Goal: Use online tool/utility: Utilize a website feature to perform a specific function

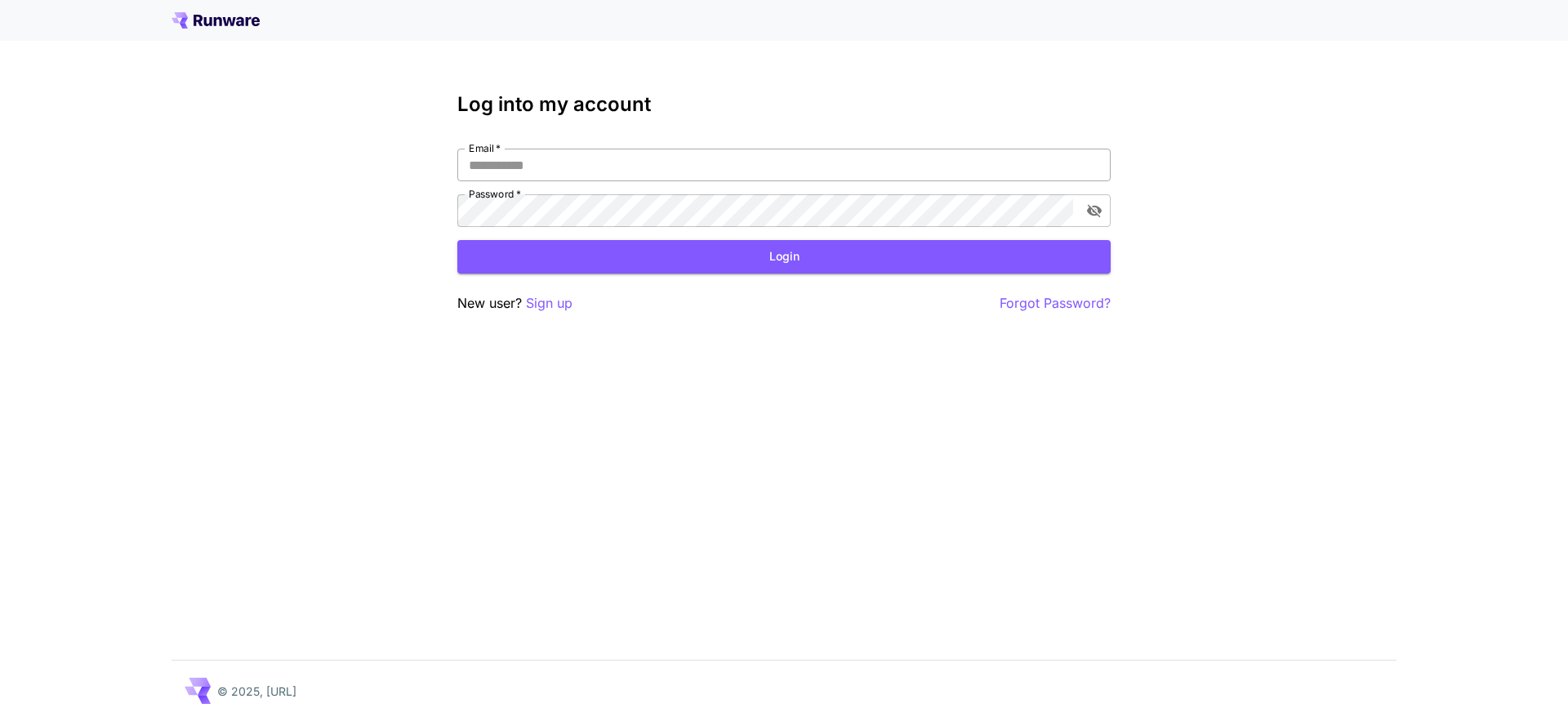
click at [601, 165] on input "Email   *" at bounding box center [784, 165] width 653 height 33
type input "**********"
click button "Login" at bounding box center [784, 256] width 653 height 34
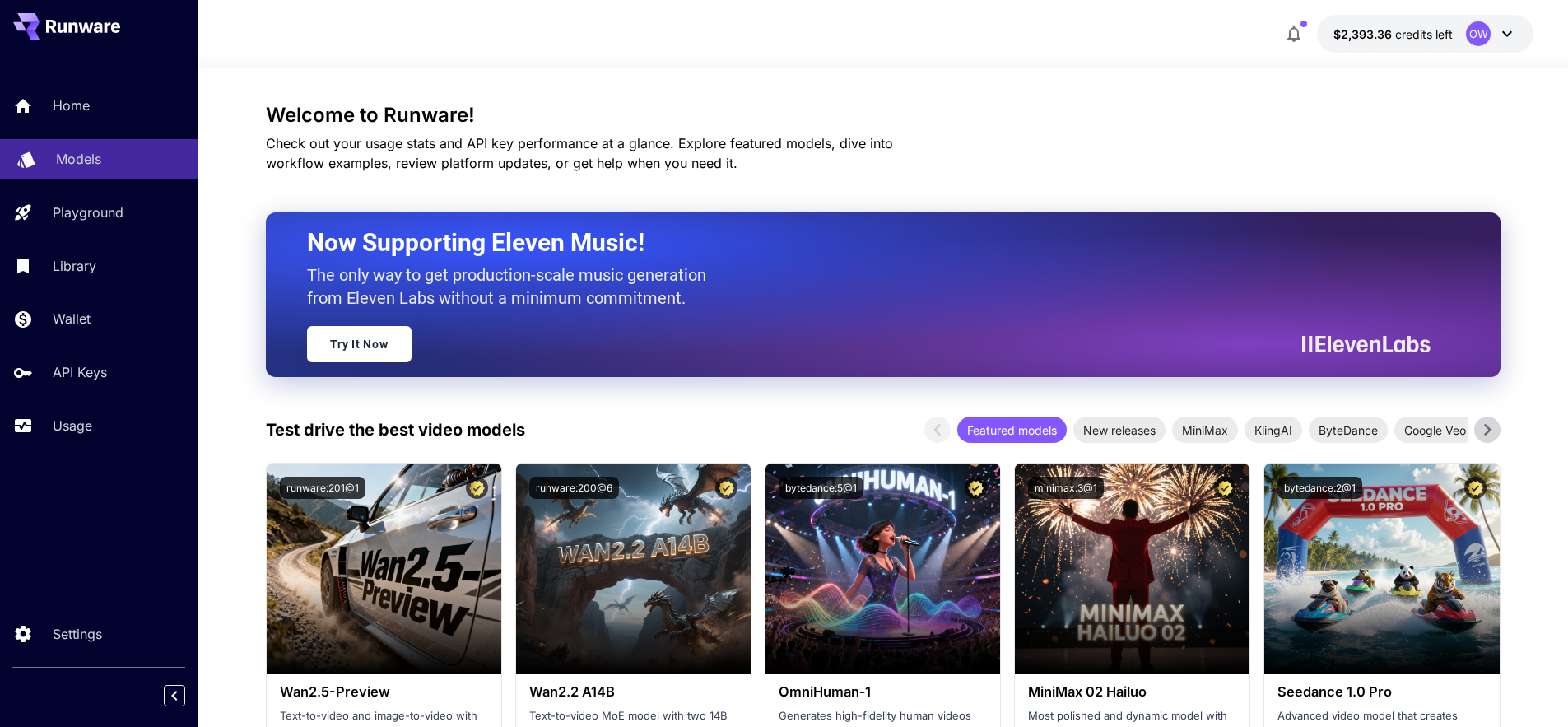
click at [114, 160] on div "Models" at bounding box center [119, 158] width 128 height 20
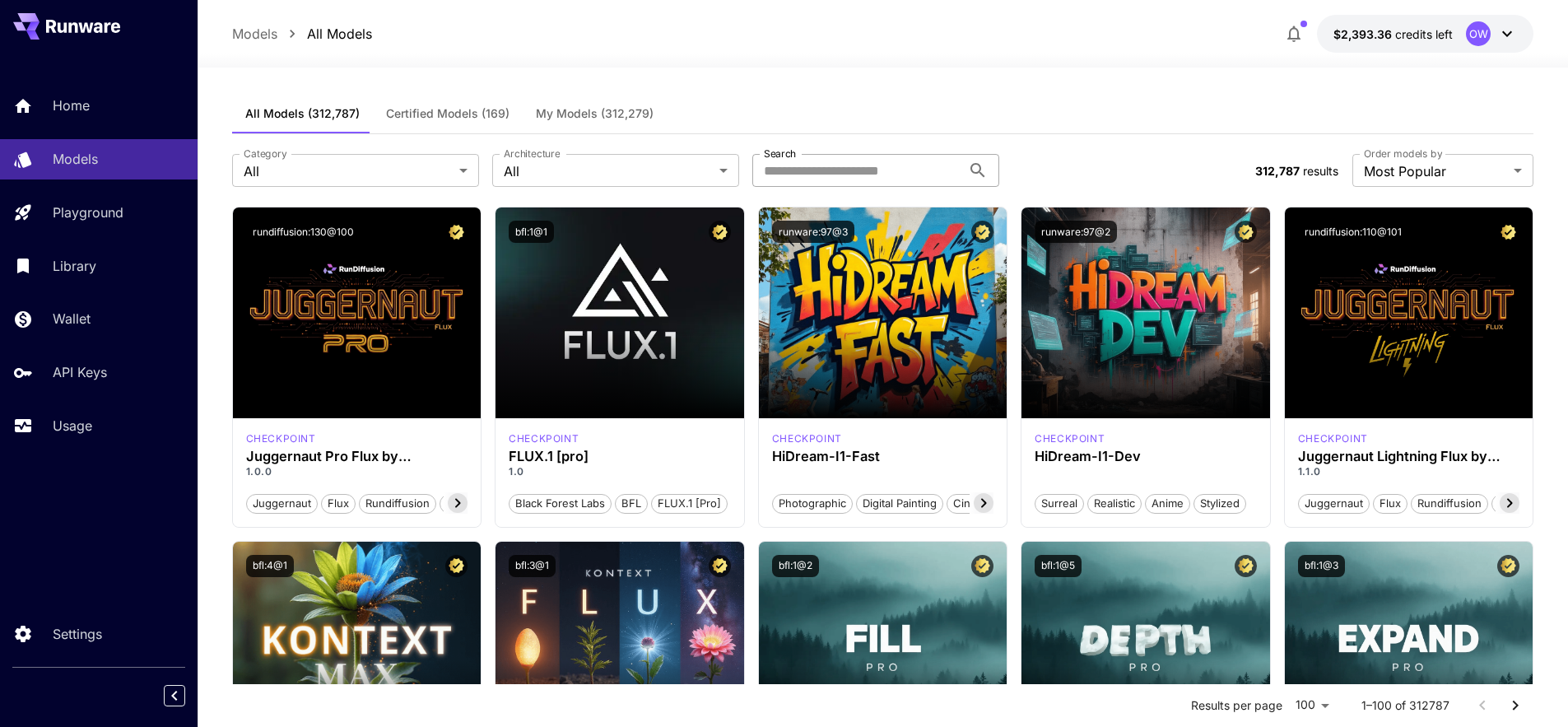
click at [837, 179] on input "Search" at bounding box center [857, 171] width 209 height 33
click at [838, 174] on input "Search" at bounding box center [857, 171] width 209 height 33
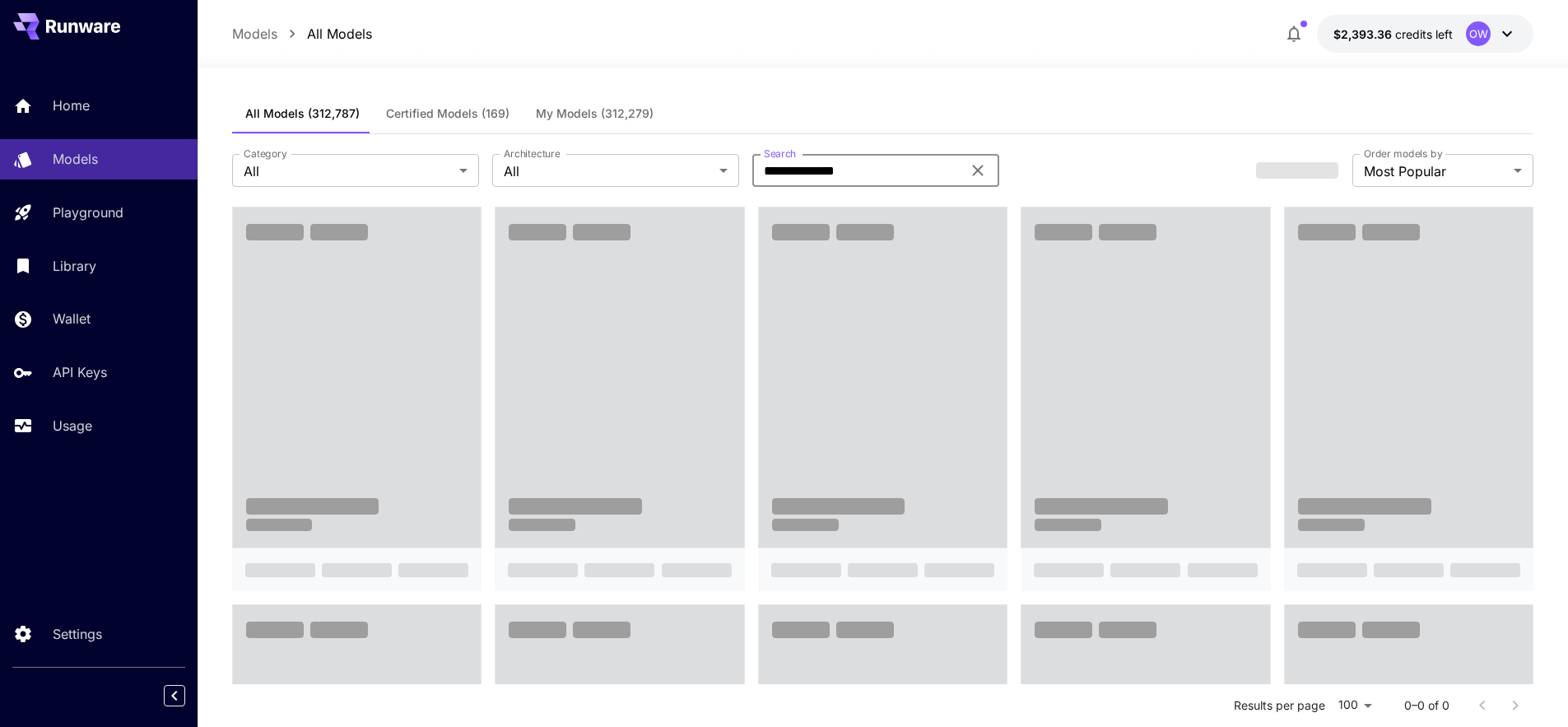
type input "**********"
click at [889, 121] on div "All Models (312,787) Certified Models (169) My Models (312,279)" at bounding box center [884, 114] width 1302 height 40
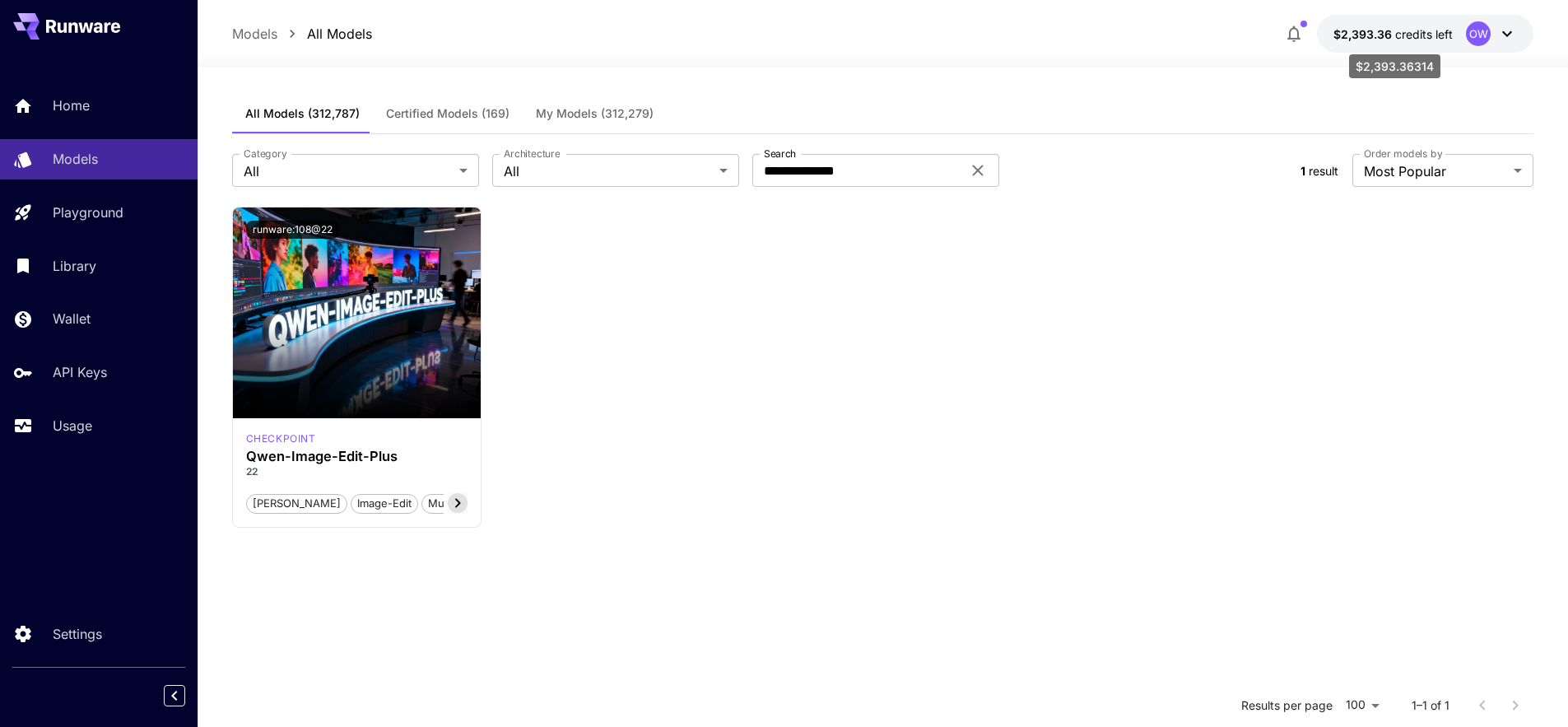
click at [1343, 32] on span "$2,393.36" at bounding box center [1363, 34] width 62 height 14
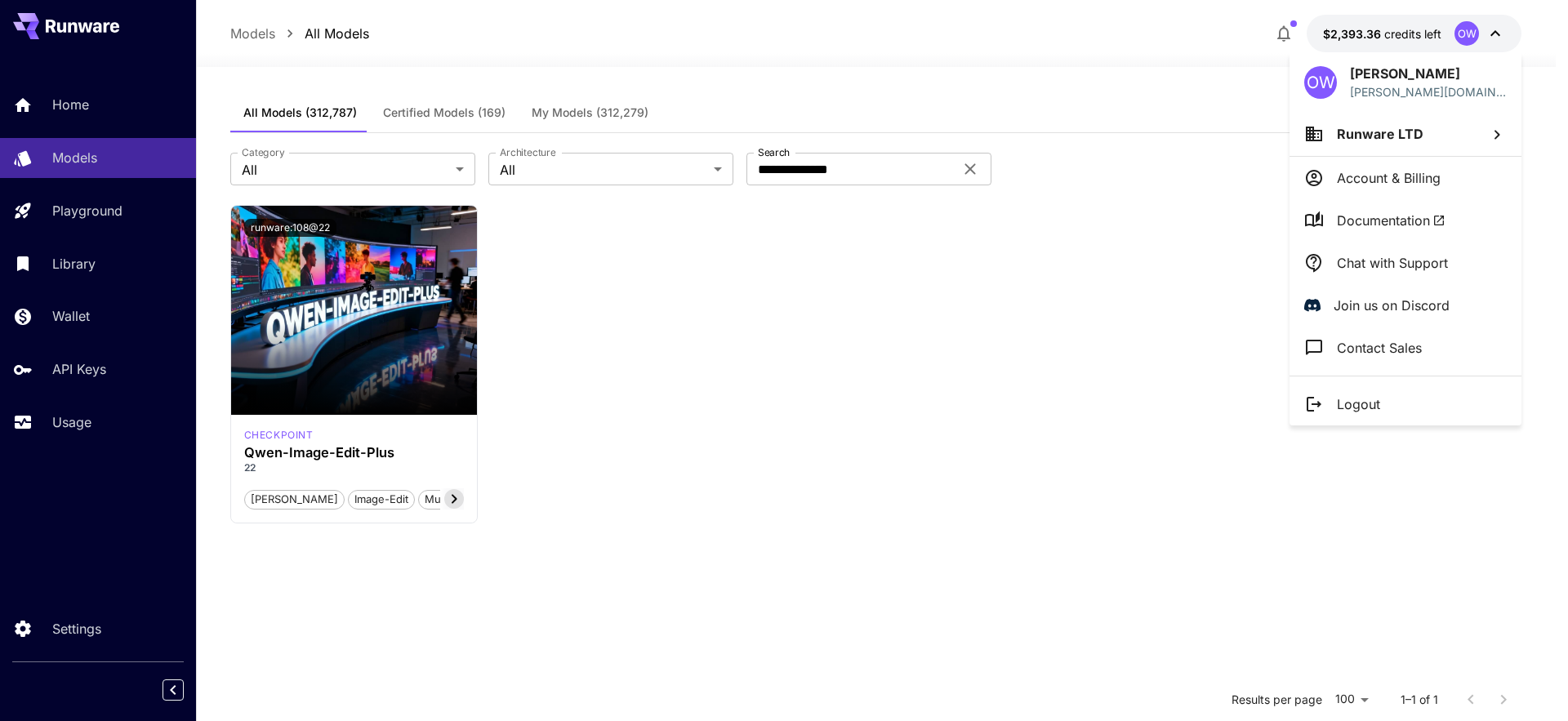
click at [427, 299] on div at bounding box center [784, 360] width 1568 height 721
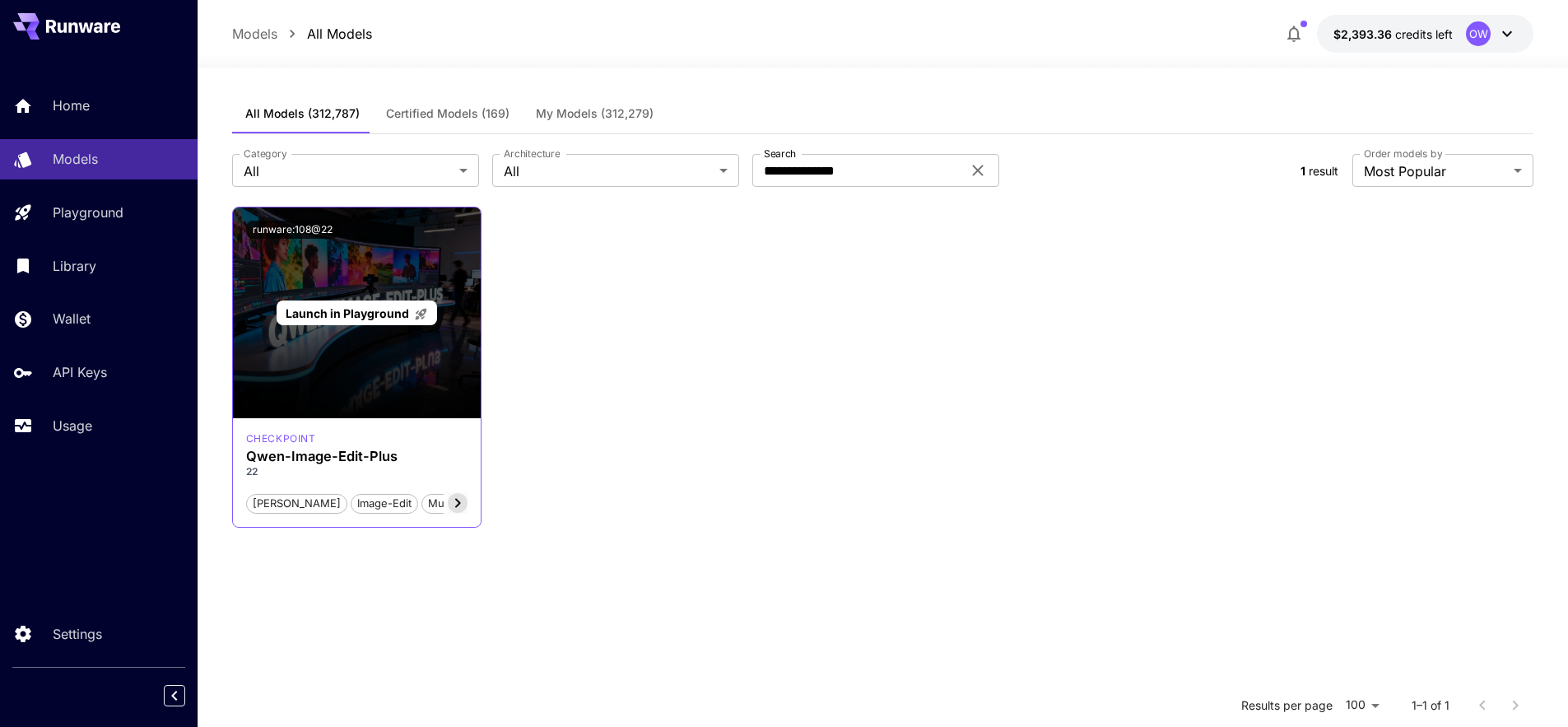
click at [423, 309] on icon at bounding box center [420, 313] width 11 height 11
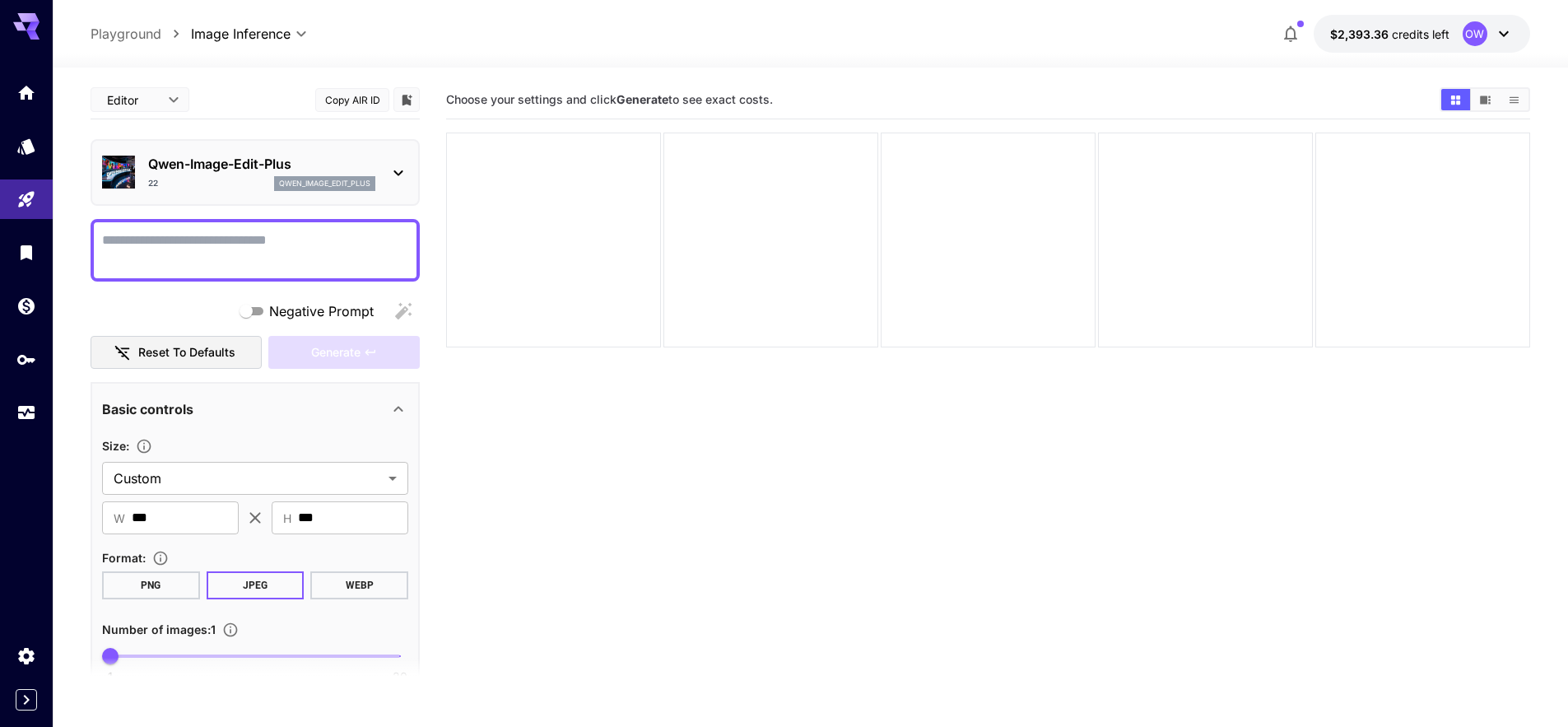
click at [394, 188] on div "[PERSON_NAME]-Image-Edit-Plus 22 qwen_image_edit_plus" at bounding box center [255, 172] width 306 height 50
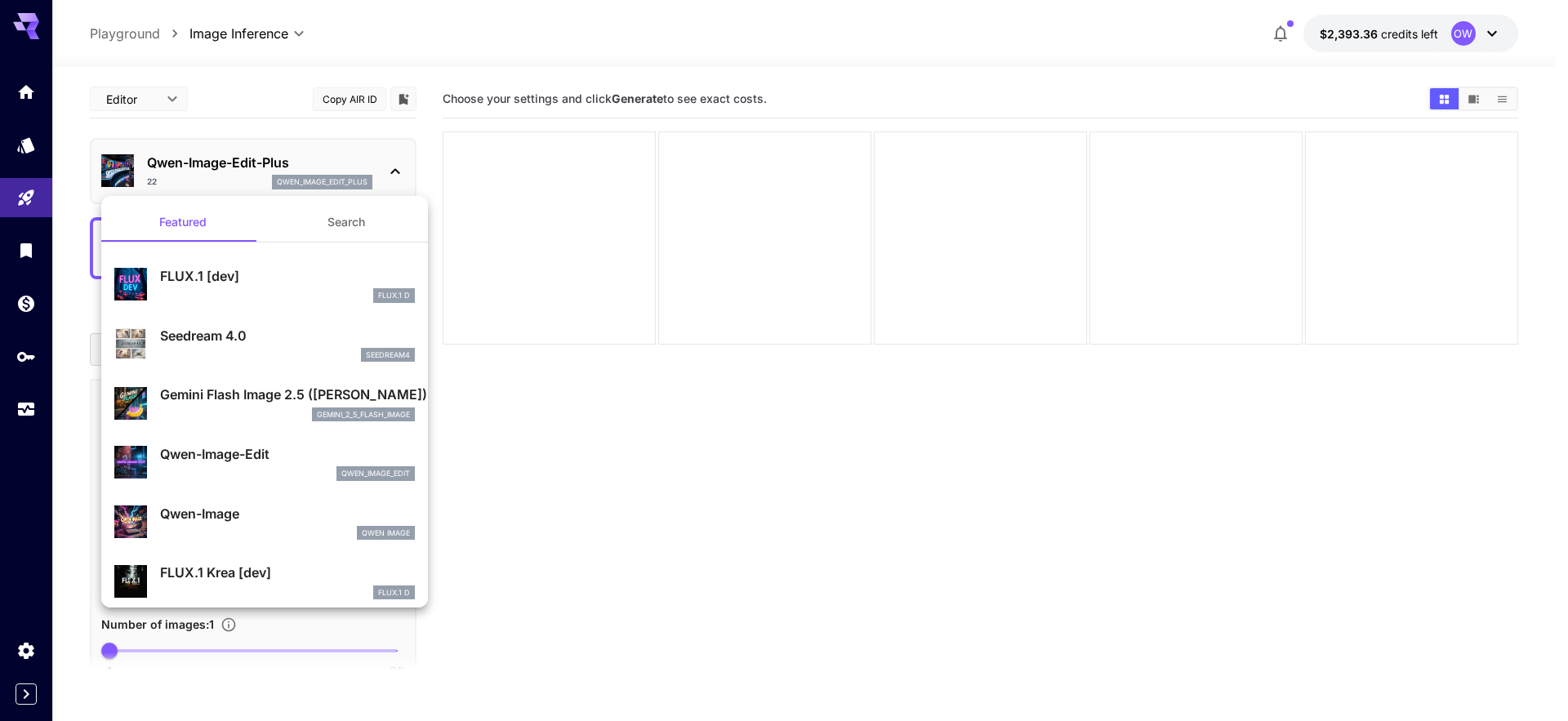
click at [390, 187] on div at bounding box center [784, 360] width 1568 height 721
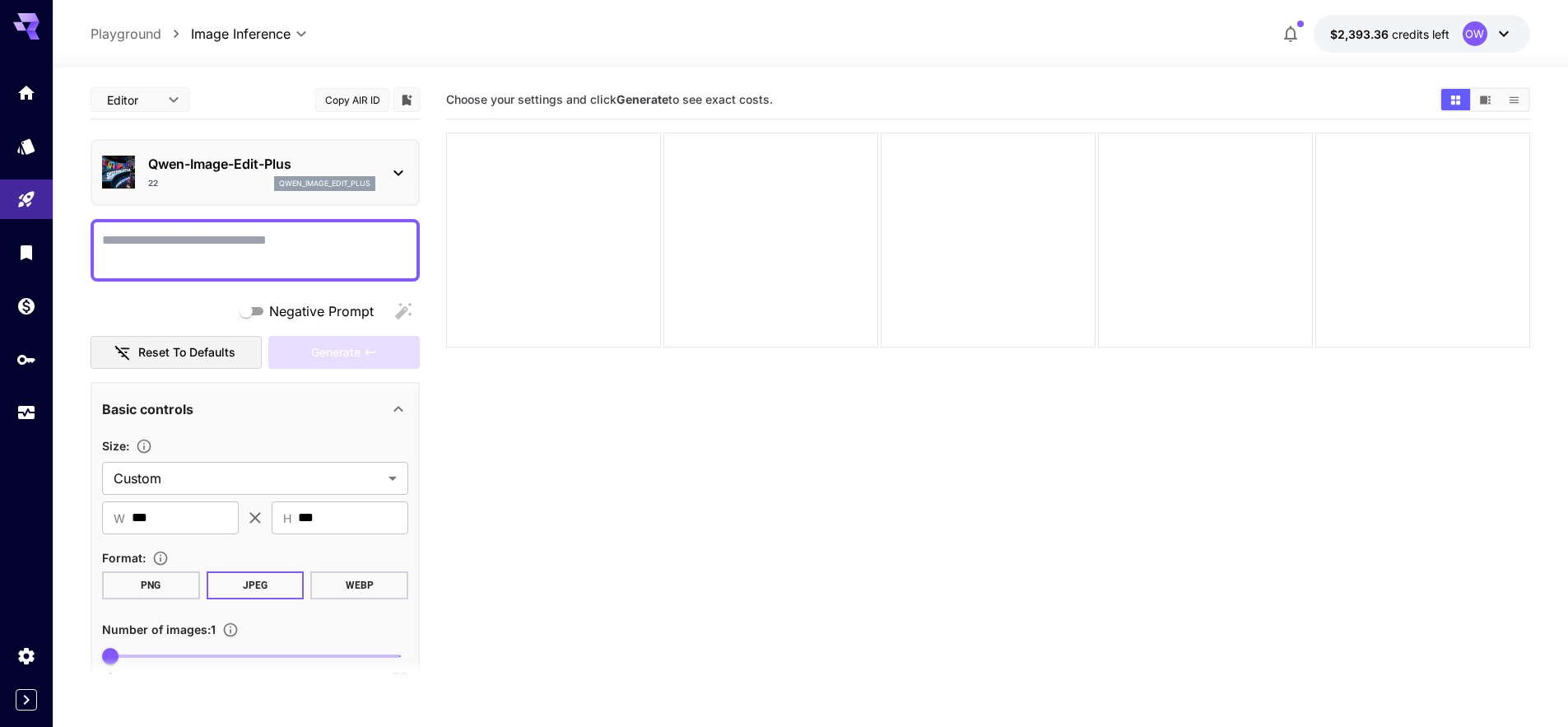
click at [330, 276] on div at bounding box center [255, 250] width 329 height 63
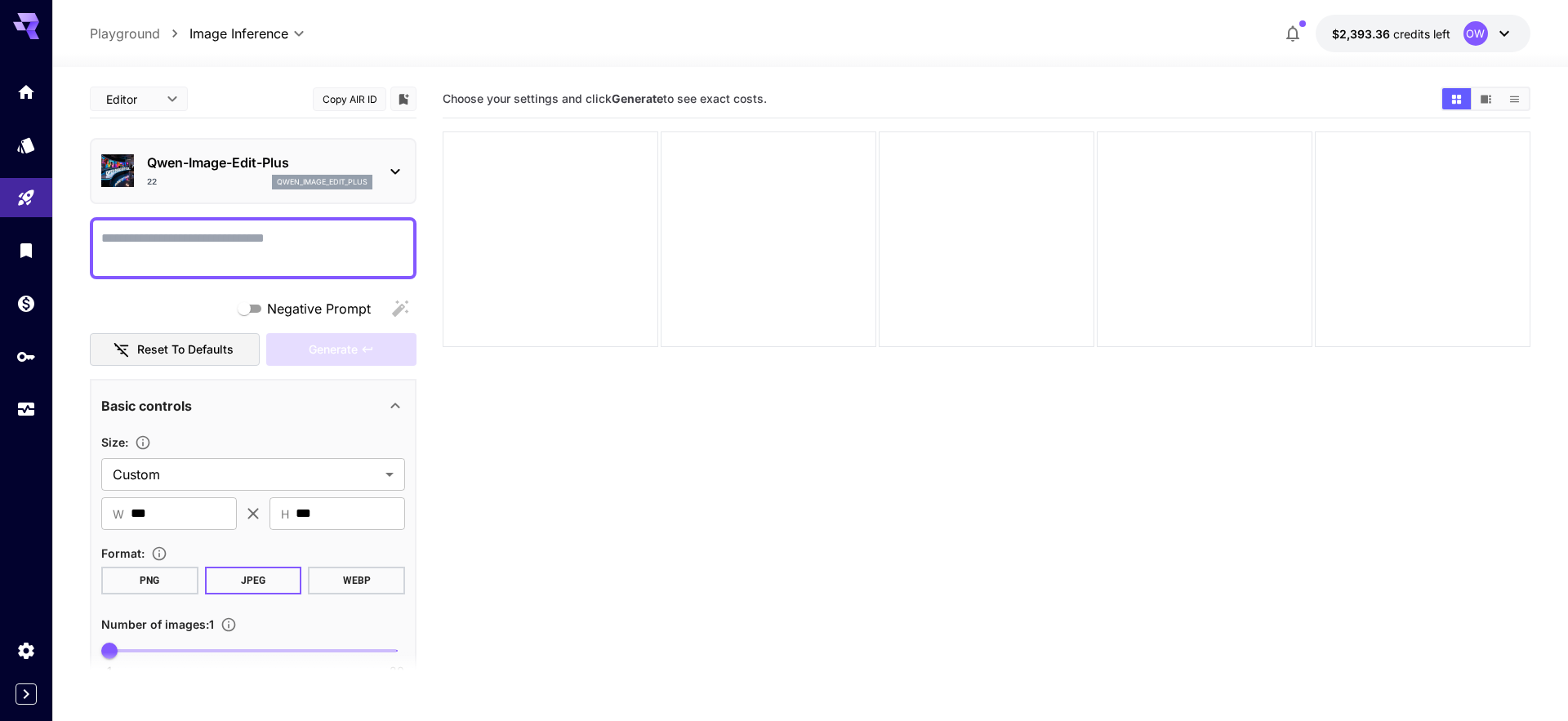
click at [281, 26] on body "**********" at bounding box center [784, 425] width 1568 height 850
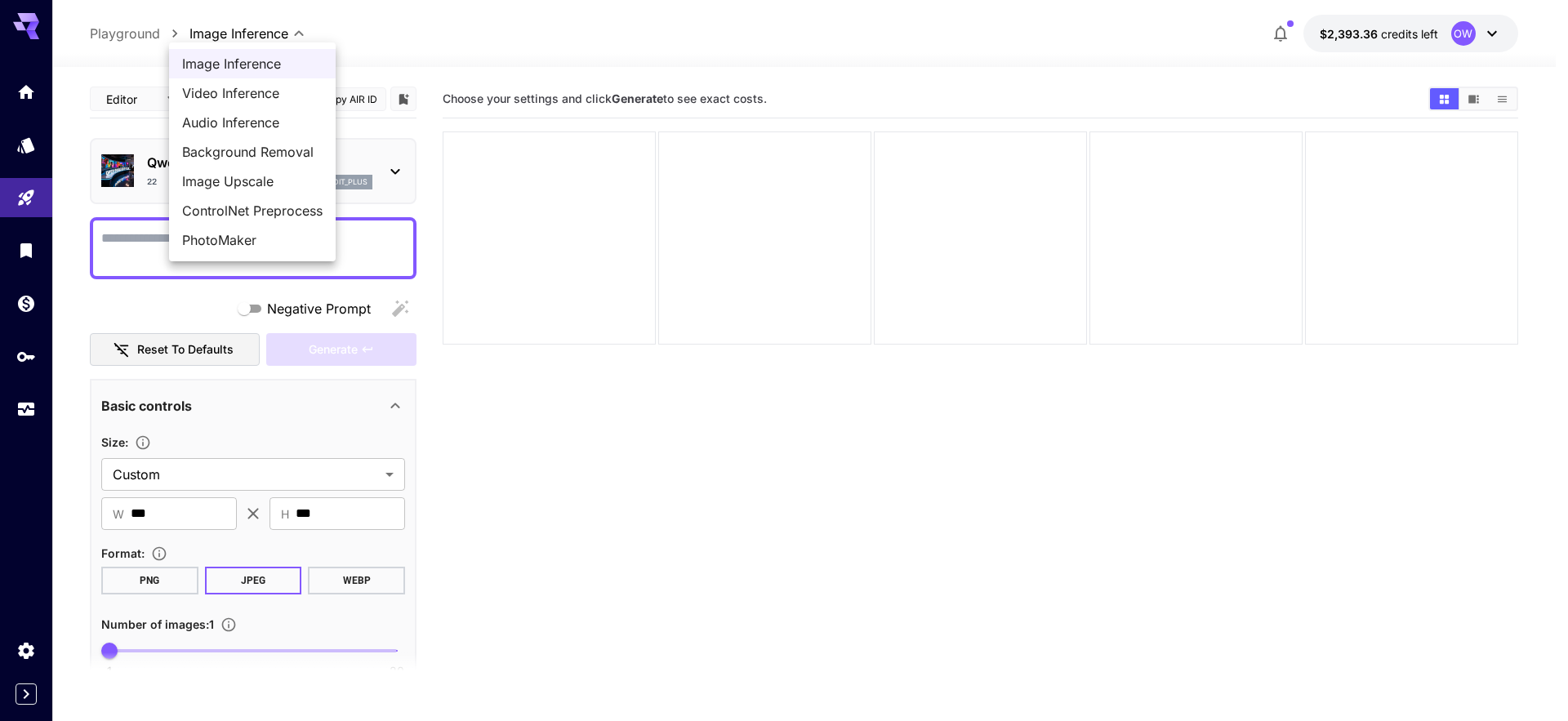
click at [638, 286] on div at bounding box center [784, 360] width 1568 height 721
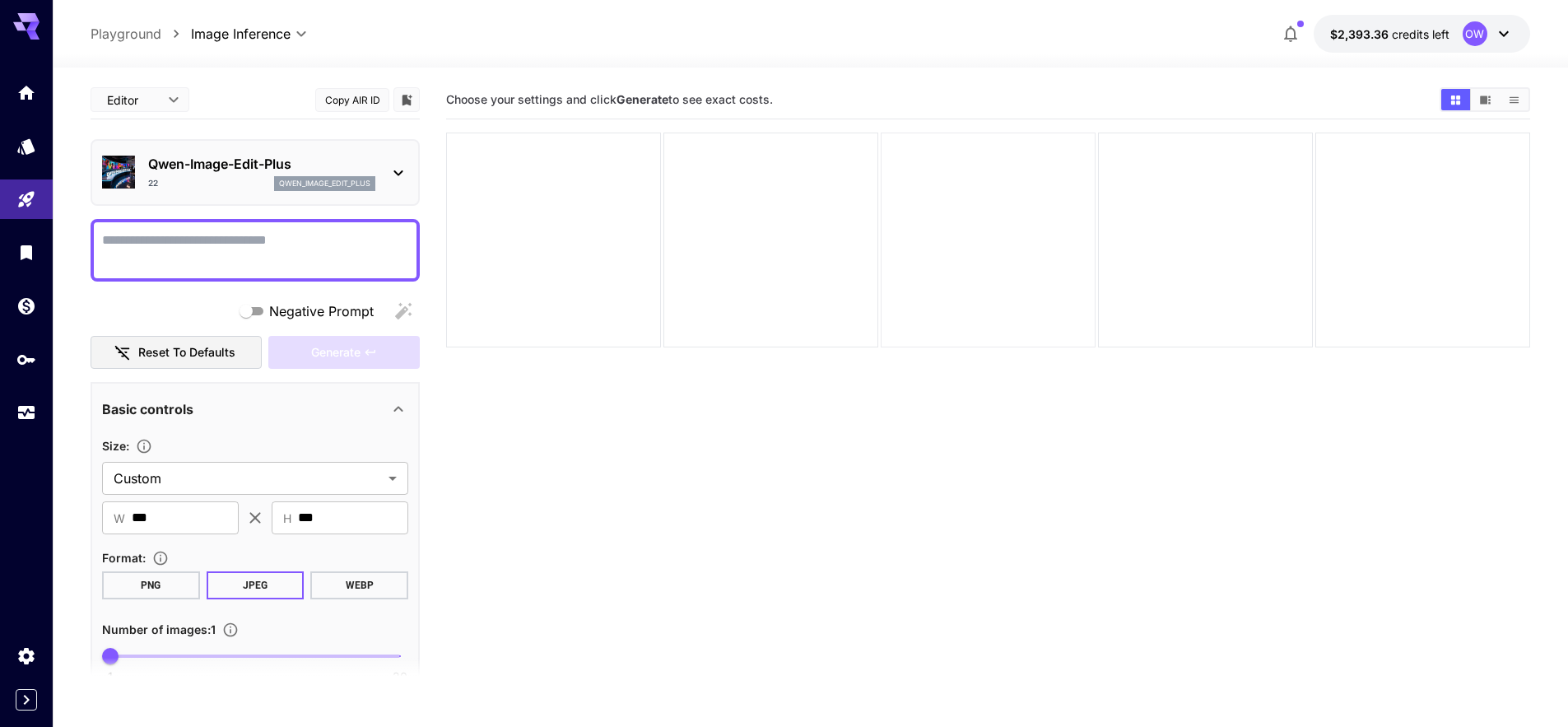
click at [1071, 286] on div at bounding box center [988, 239] width 215 height 215
click at [1362, 49] on div at bounding box center [811, 57] width 1515 height 20
click at [361, 100] on button "Copy AIR ID" at bounding box center [352, 99] width 74 height 24
click at [1422, 34] on span "credits left" at bounding box center [1421, 34] width 57 height 14
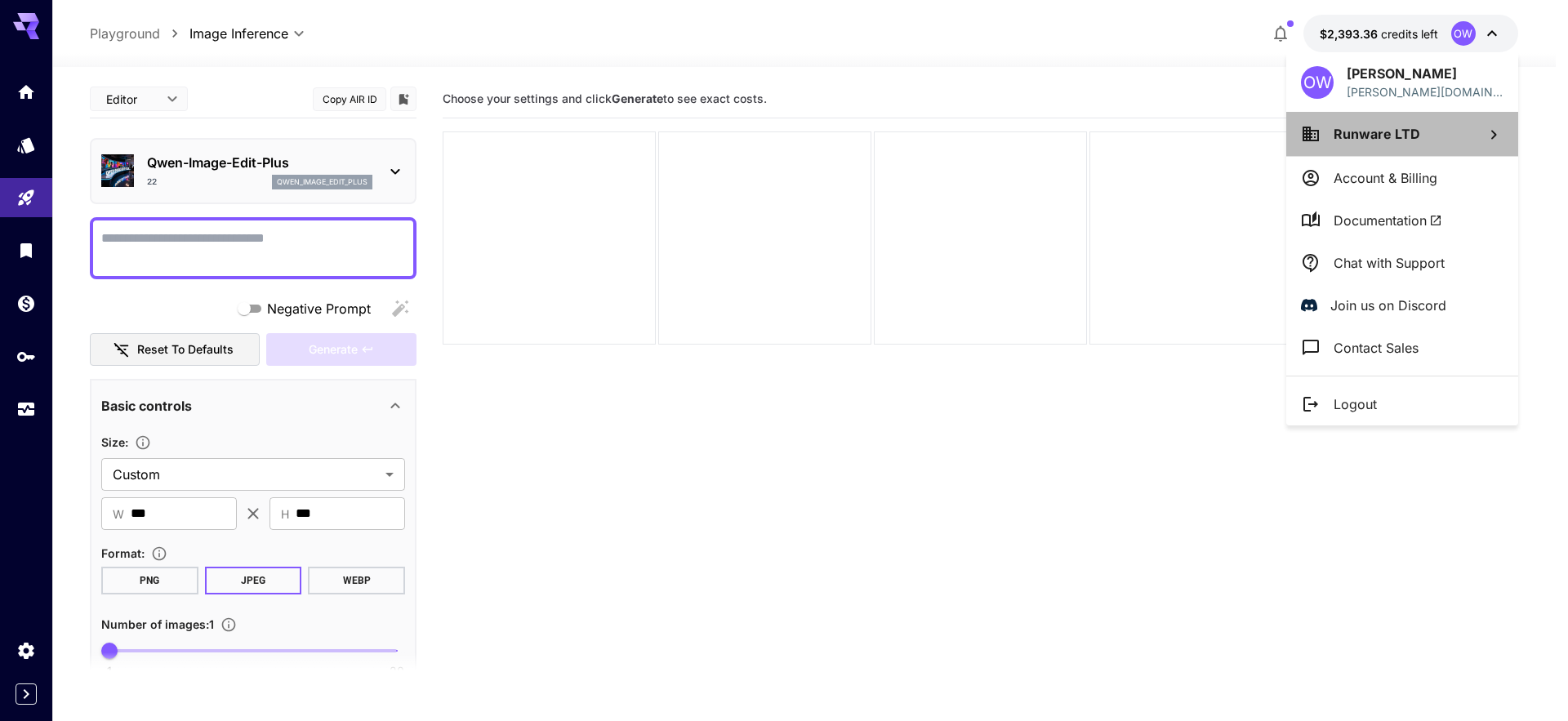
click at [1355, 126] on span "Runware LTD" at bounding box center [1377, 134] width 86 height 16
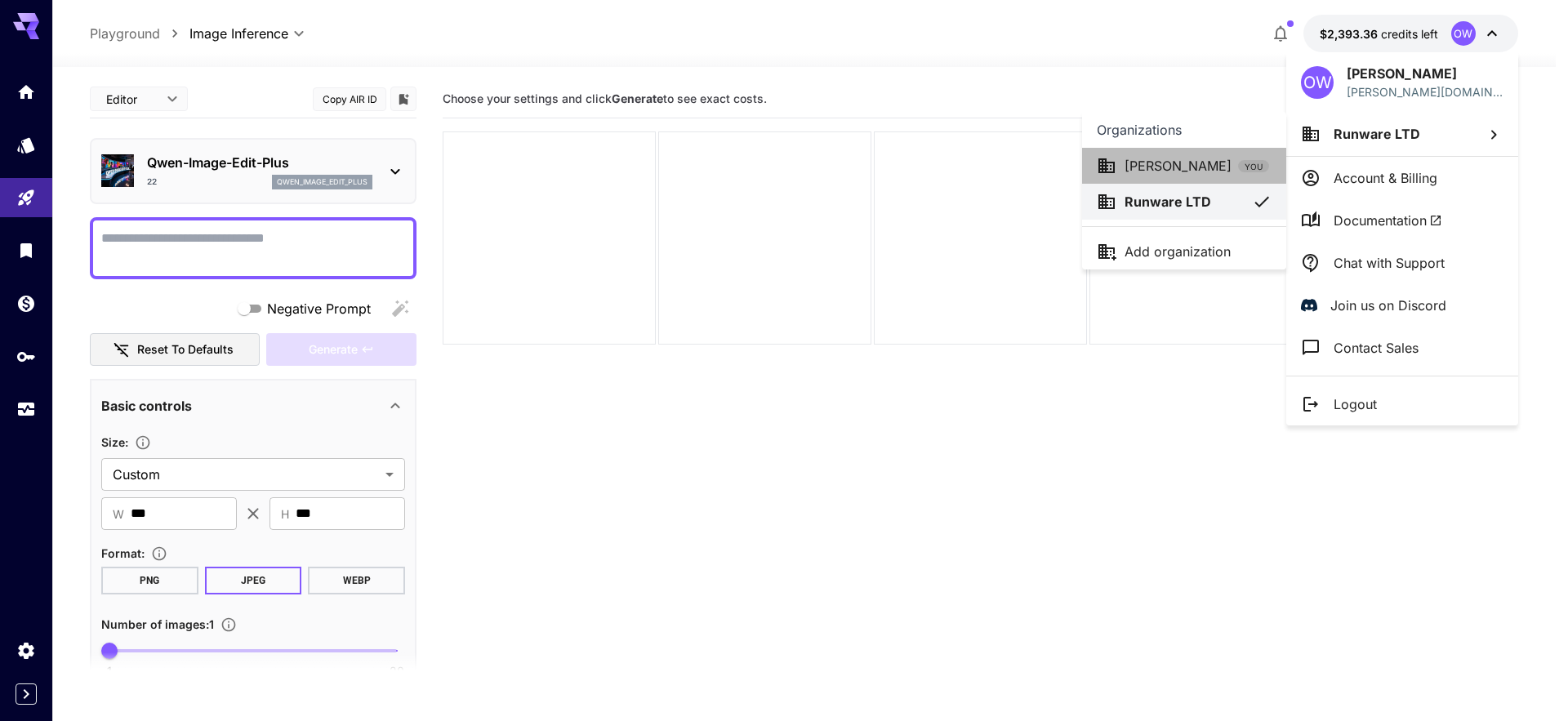
click at [1204, 158] on p "[PERSON_NAME]" at bounding box center [1178, 166] width 107 height 20
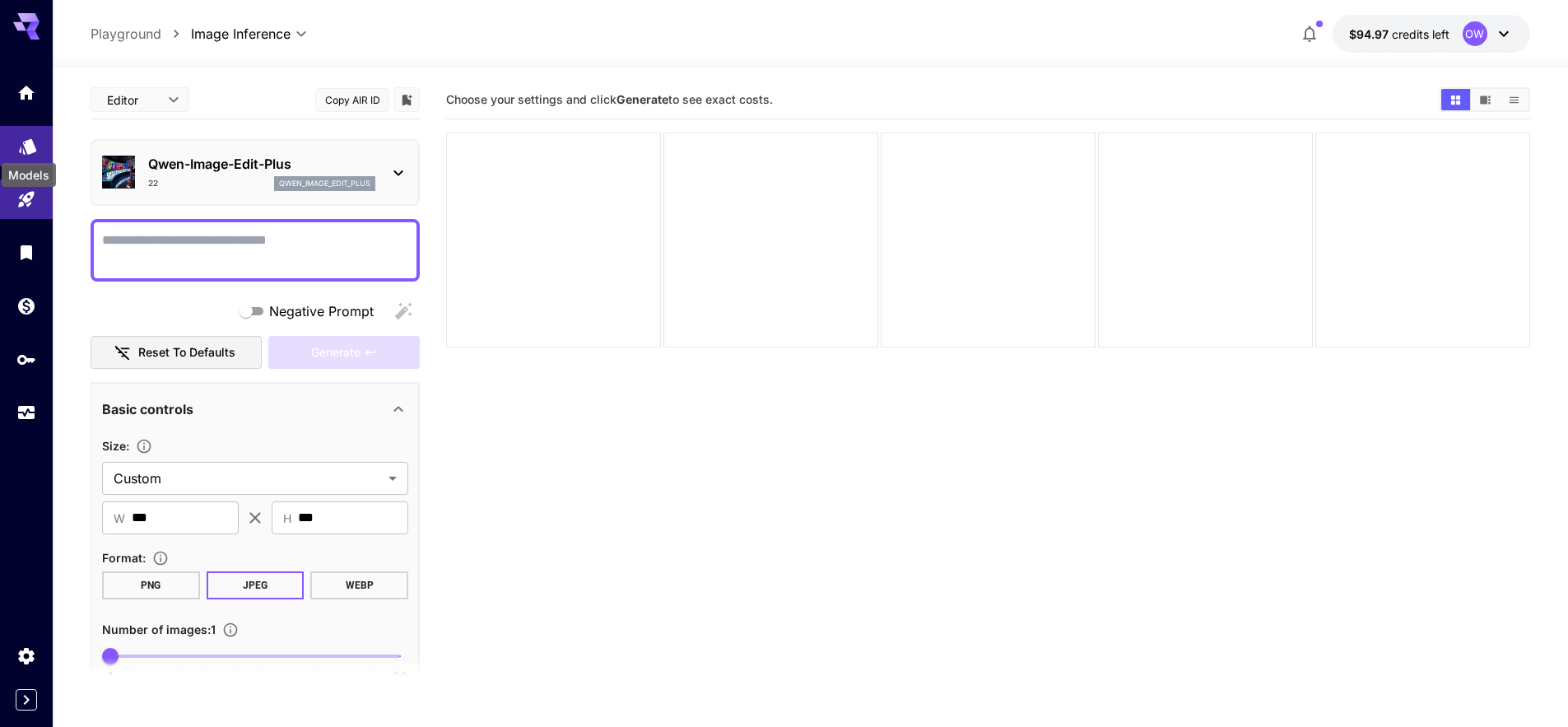
click at [30, 149] on icon "Models" at bounding box center [28, 142] width 17 height 16
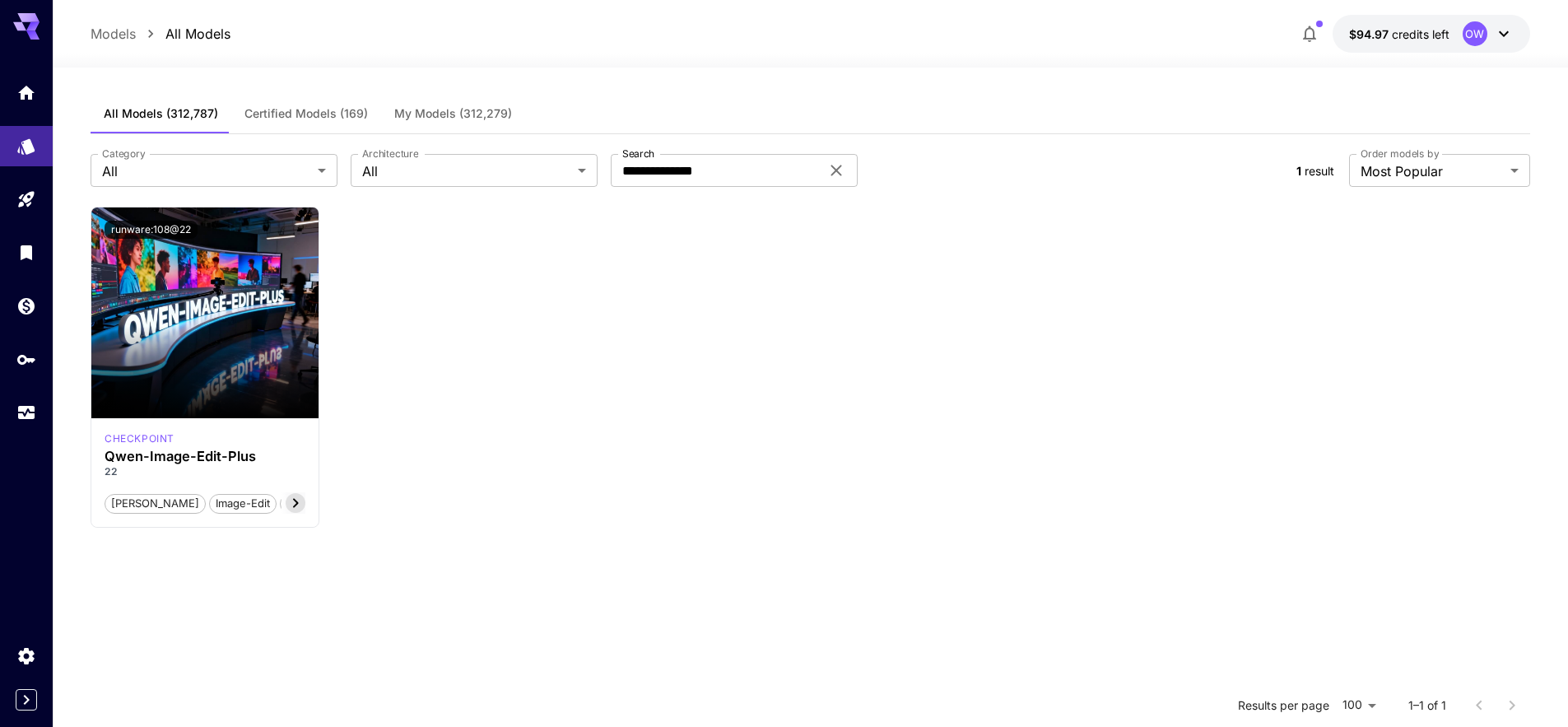
click at [283, 110] on span "Certified Models (169)" at bounding box center [306, 113] width 124 height 15
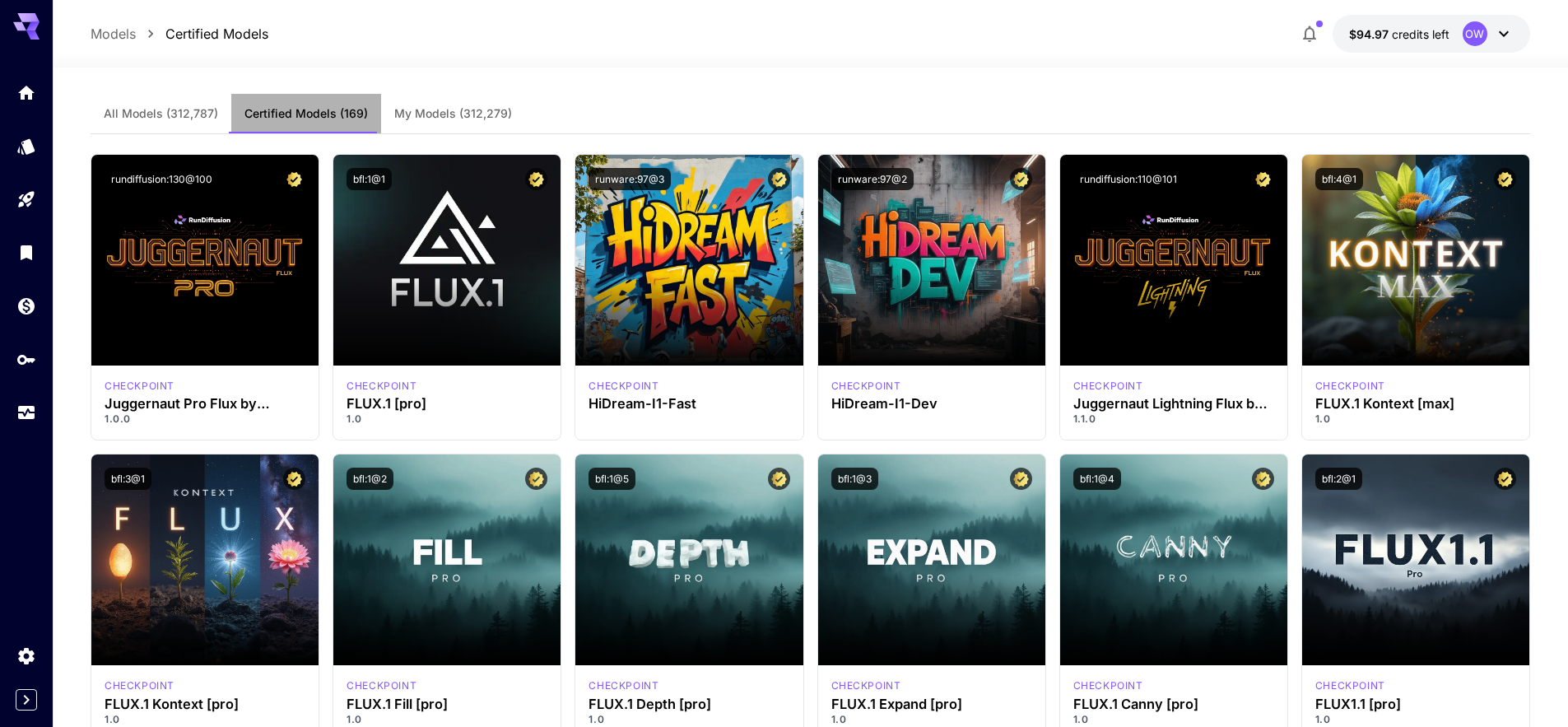
click at [283, 110] on span "Certified Models (169)" at bounding box center [306, 113] width 124 height 15
click at [217, 125] on button "All Models (312,787)" at bounding box center [161, 113] width 141 height 39
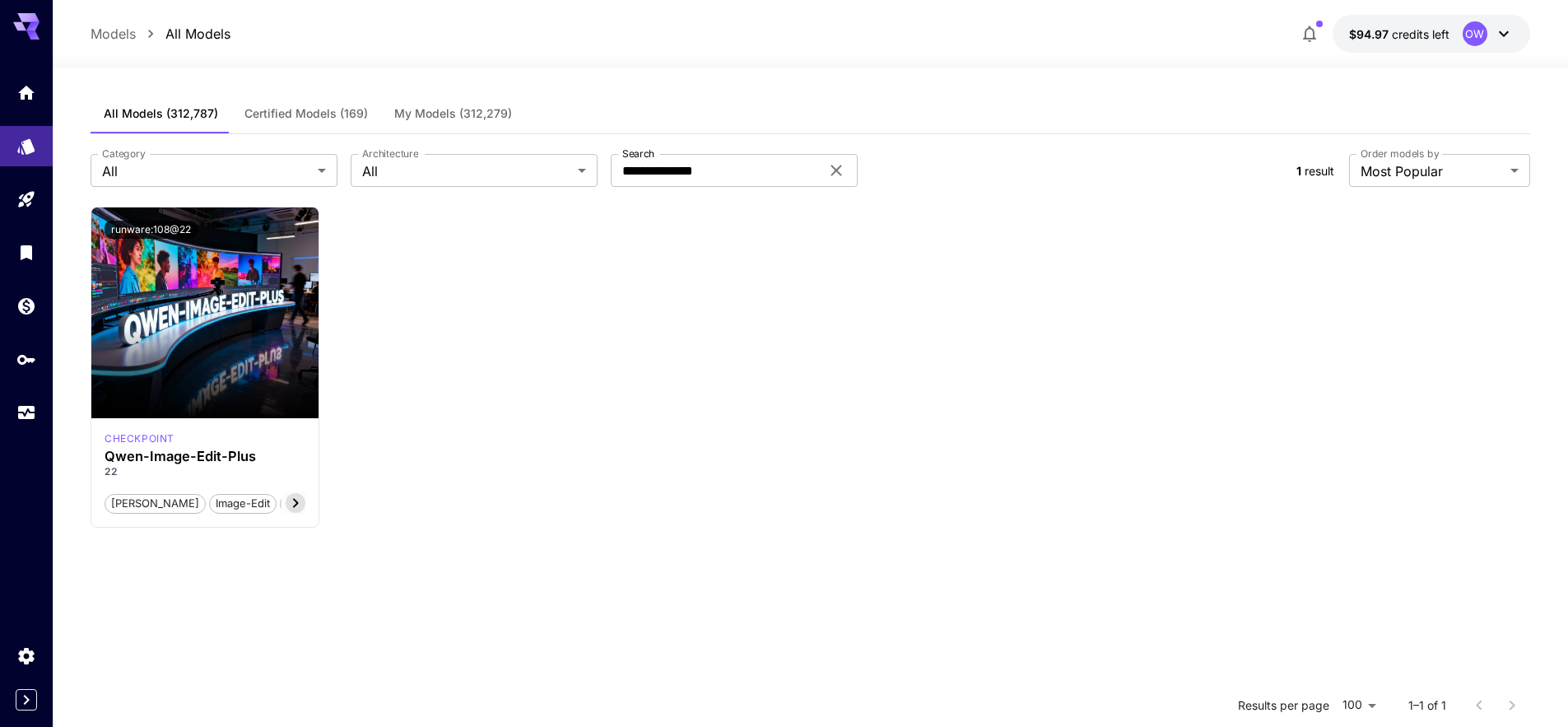
click at [256, 109] on span "Certified Models (169)" at bounding box center [306, 113] width 124 height 15
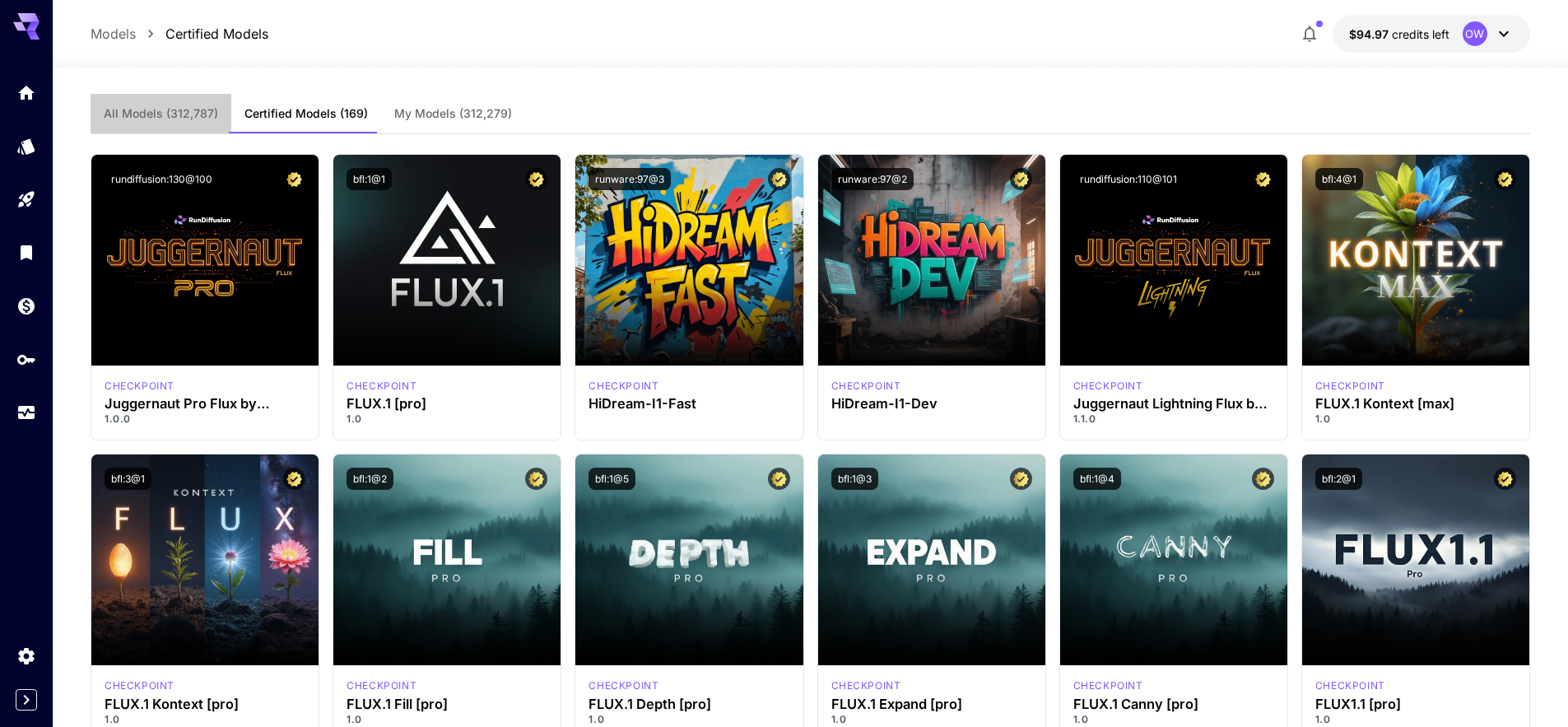
click at [168, 122] on button "All Models (312,787)" at bounding box center [161, 113] width 141 height 39
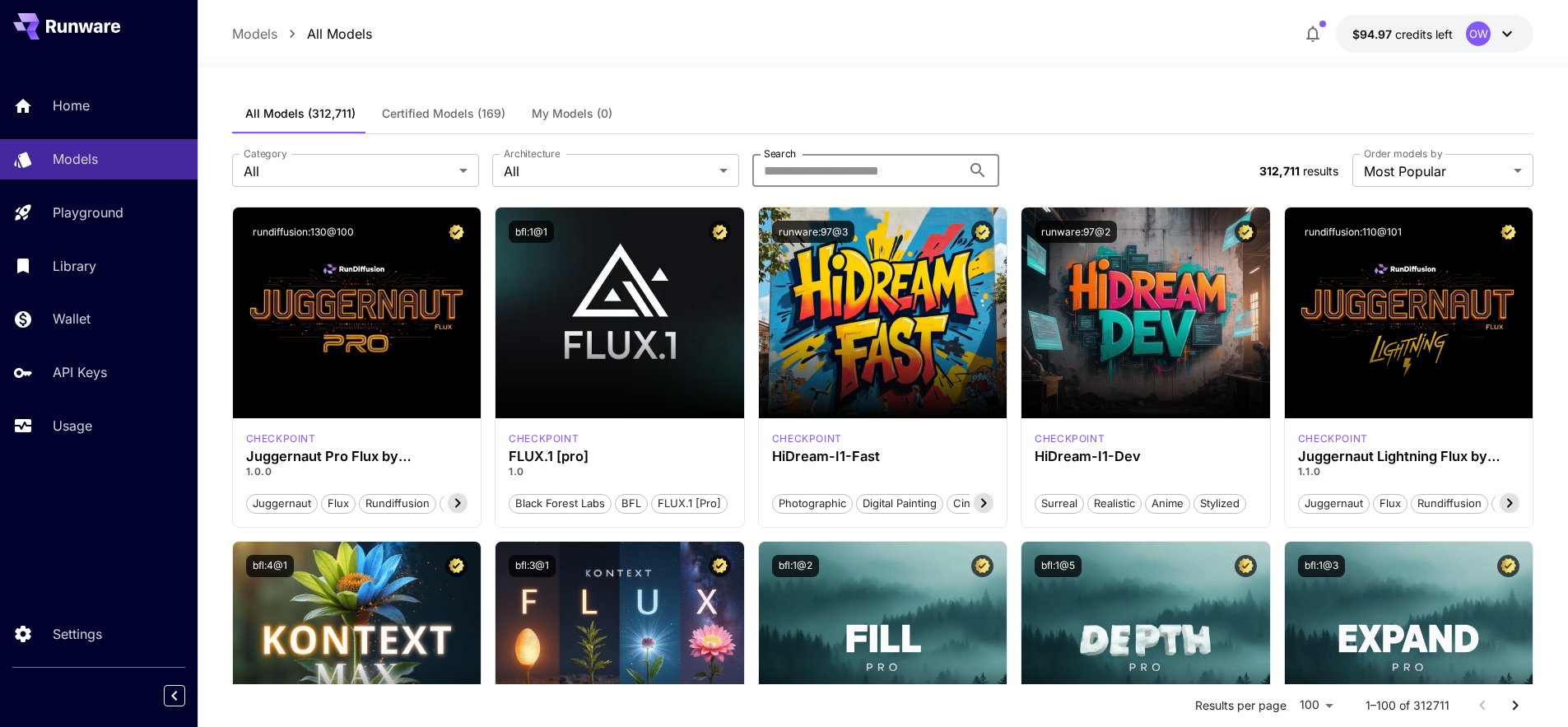
paste input "**********"
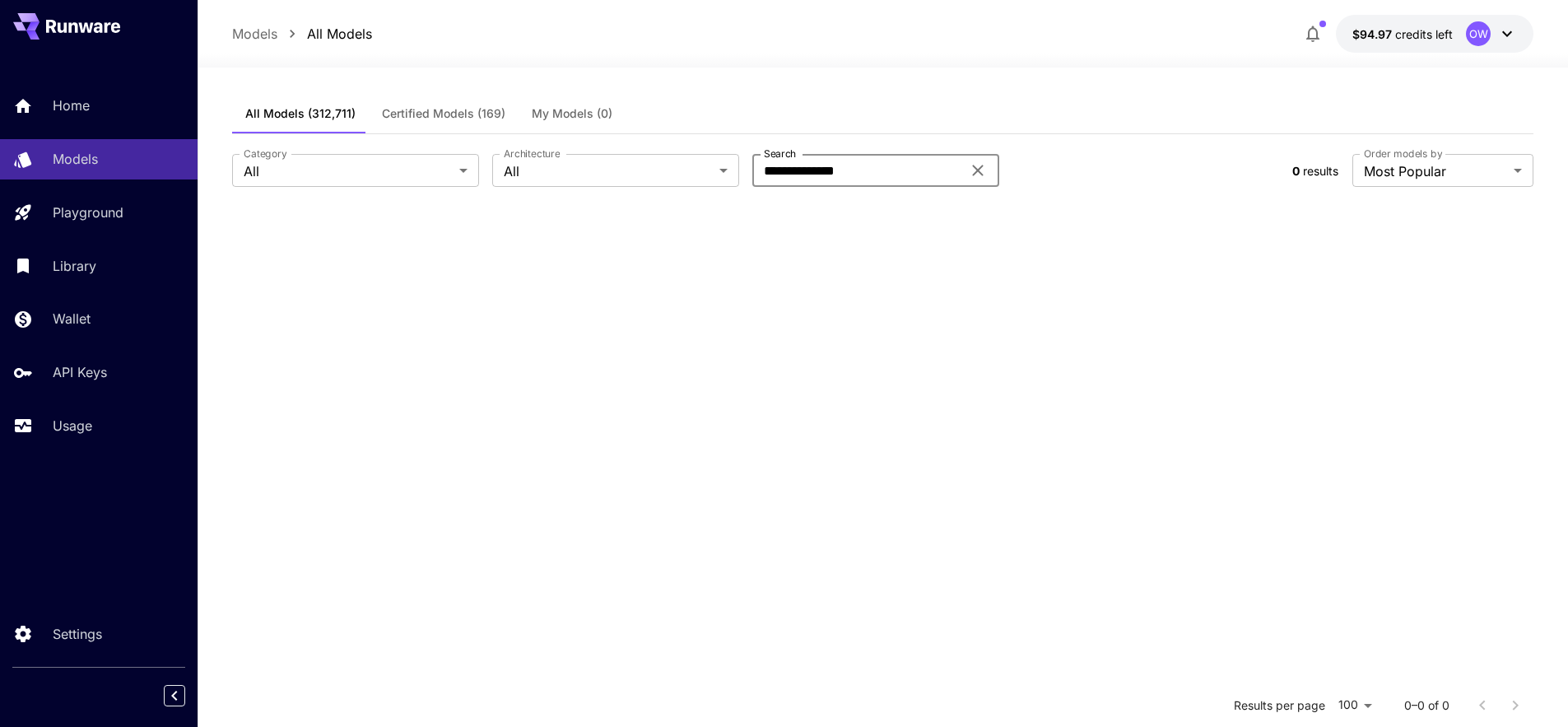
type input "**********"
click at [1083, 118] on div "All Models (312,711) Certified Models (169) My Models (0)" at bounding box center [884, 114] width 1302 height 40
click at [1468, 37] on div "OW" at bounding box center [1478, 34] width 24 height 24
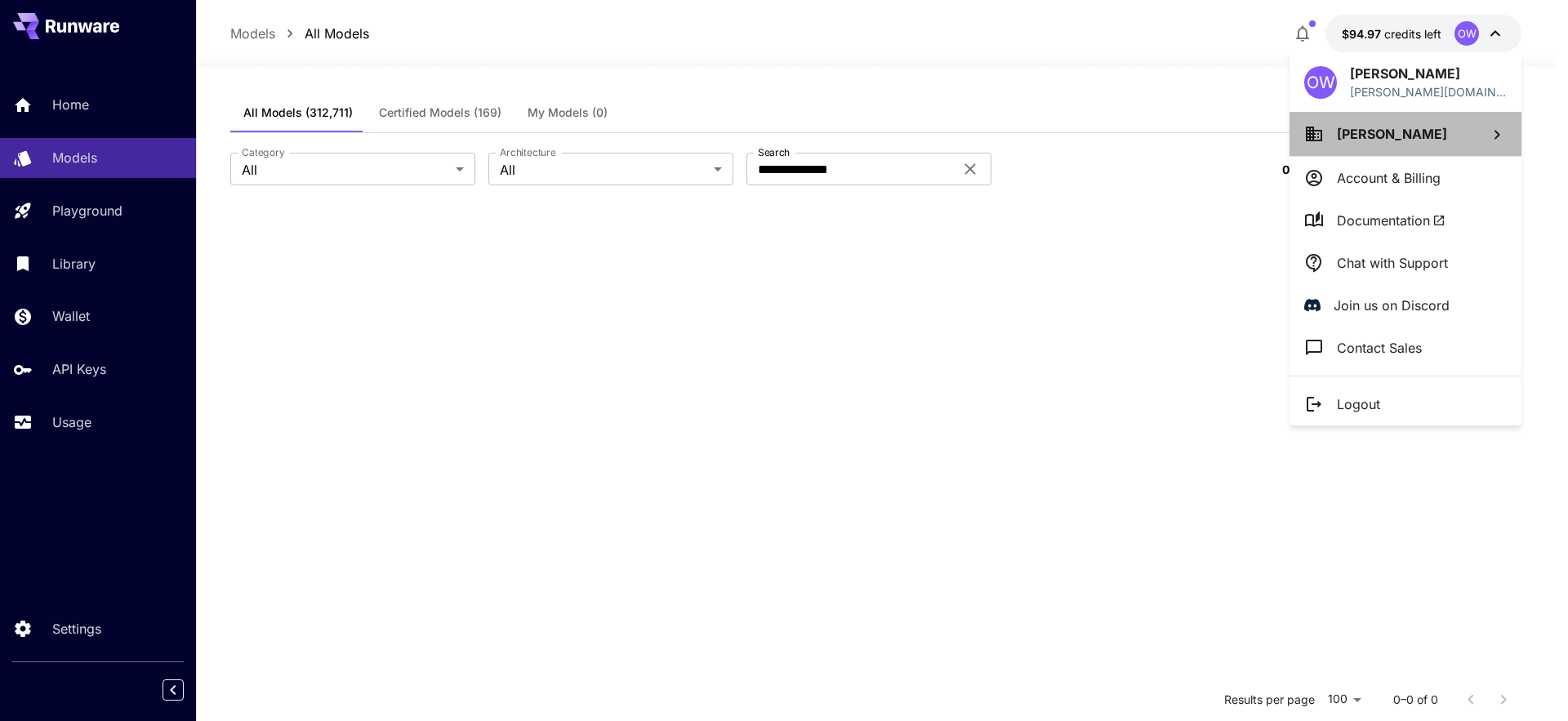
click at [1374, 136] on span "[PERSON_NAME]" at bounding box center [1393, 134] width 111 height 16
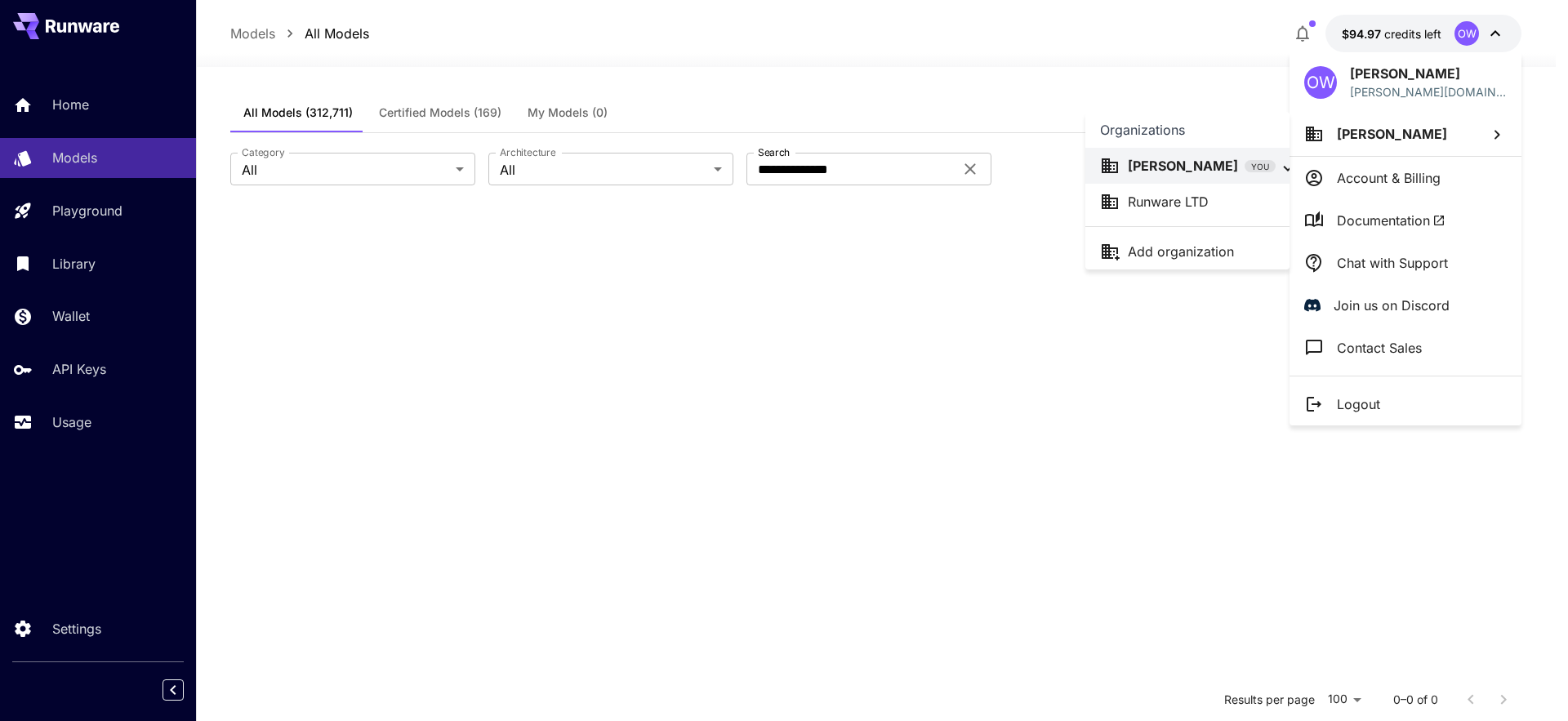
click at [1197, 202] on p "Runware LTD" at bounding box center [1169, 201] width 81 height 20
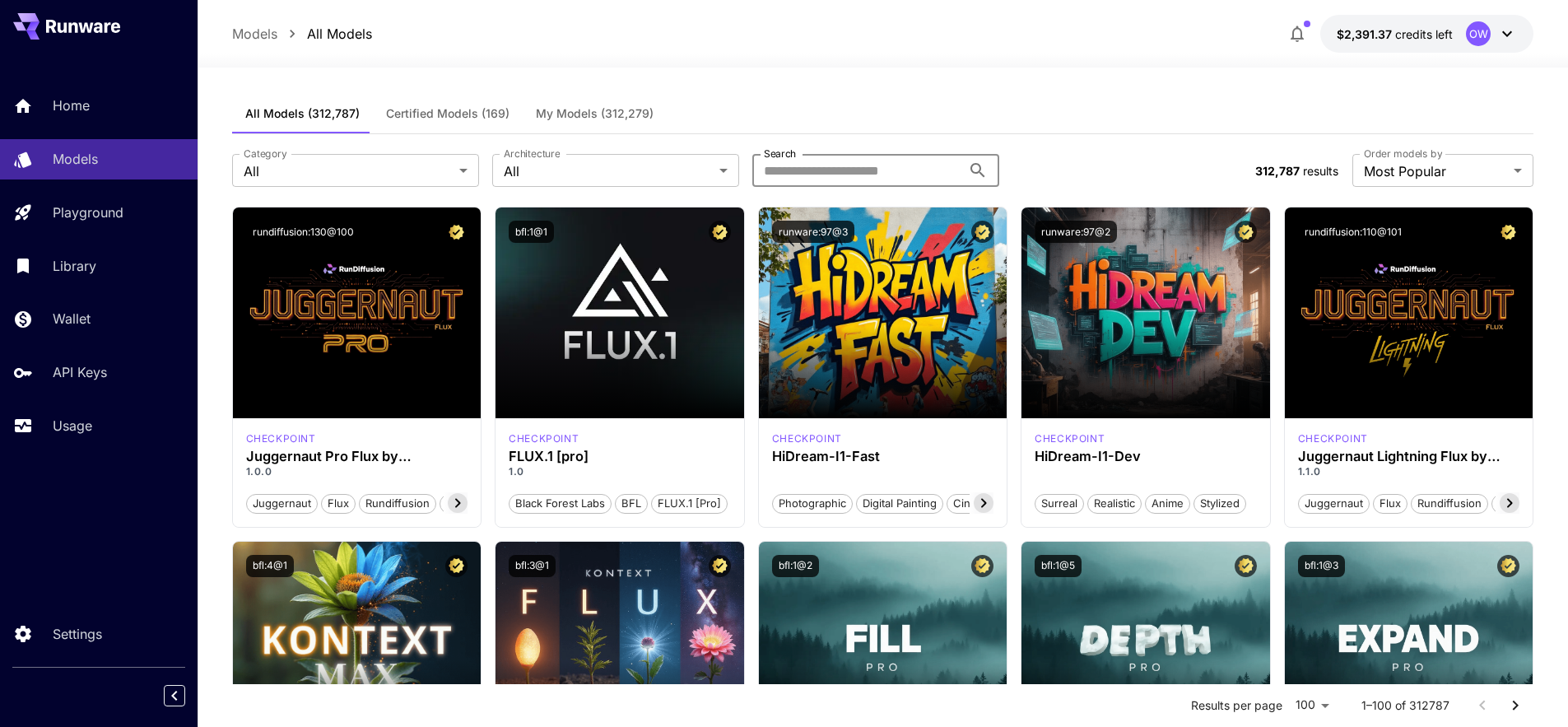
paste input "**********"
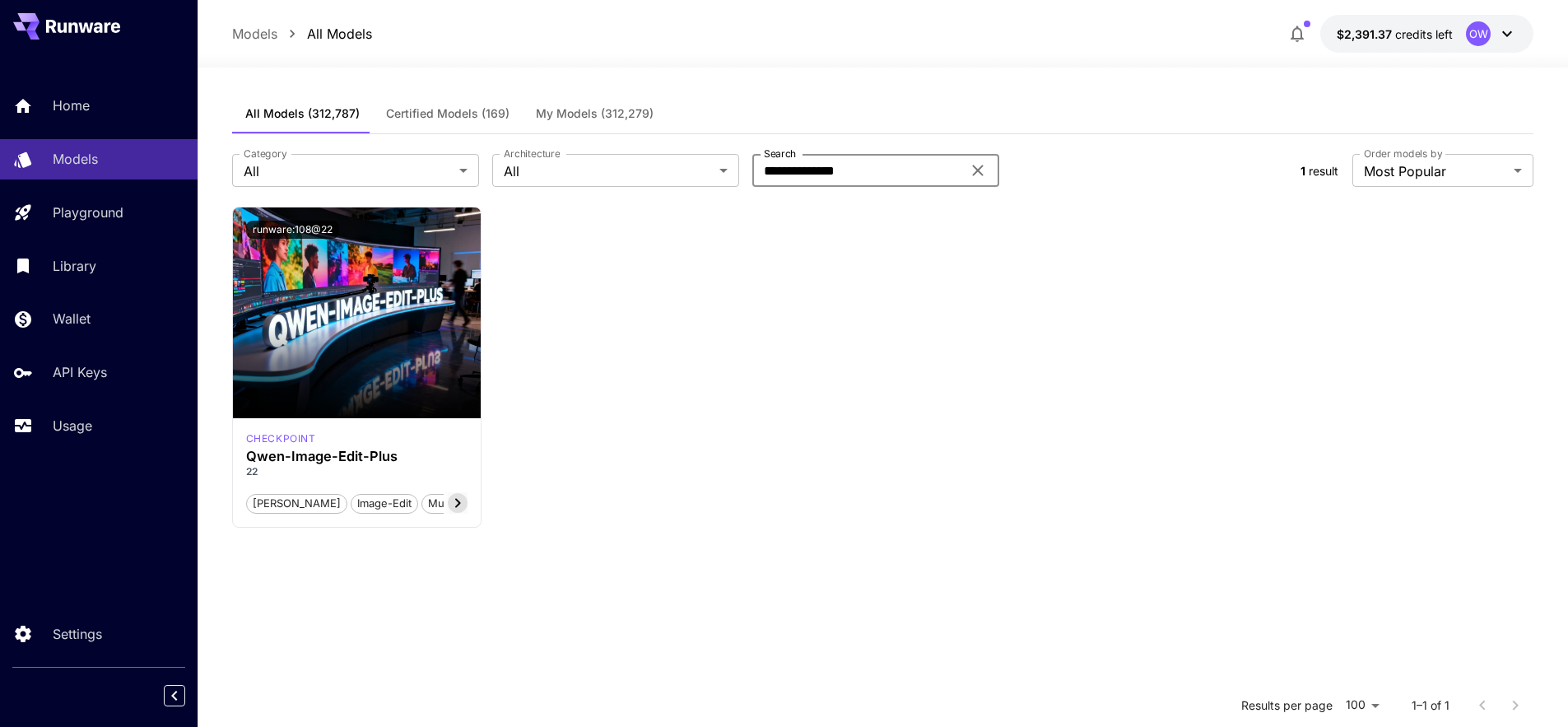
type input "**********"
